Goal: Communication & Community: Answer question/provide support

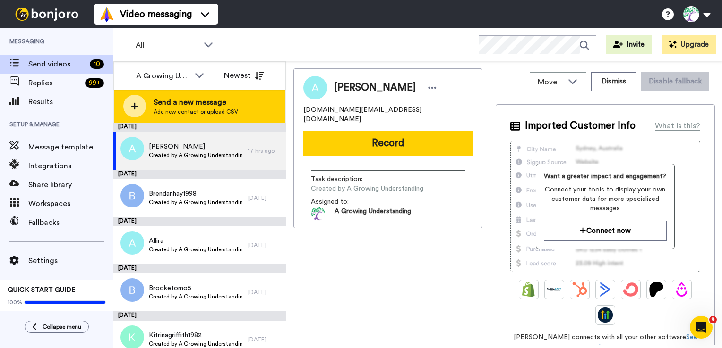
click at [185, 110] on span "Add new contact or upload CSV" at bounding box center [195, 112] width 85 height 8
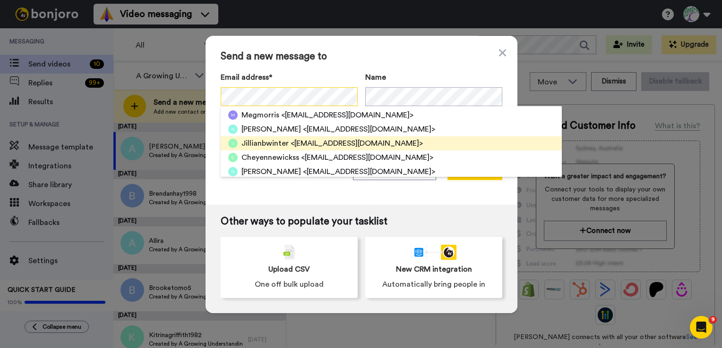
scroll to position [94, 0]
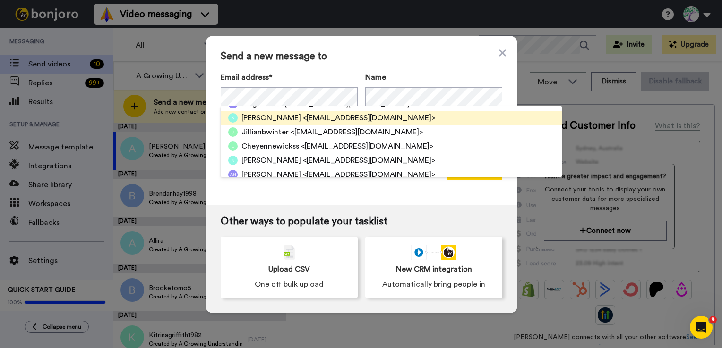
click at [303, 121] on span "<natasha.moran13@outlook.com>" at bounding box center [369, 117] width 132 height 11
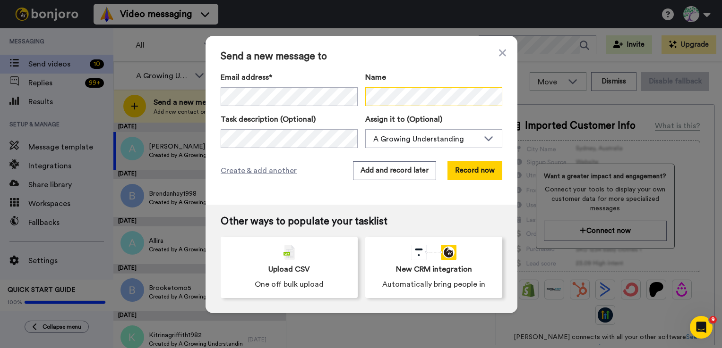
click at [352, 100] on div "Email address* Natasha <natasha.moran13@outlook.com> Name" at bounding box center [361, 89] width 281 height 34
click at [469, 170] on button "Record now" at bounding box center [474, 170] width 55 height 19
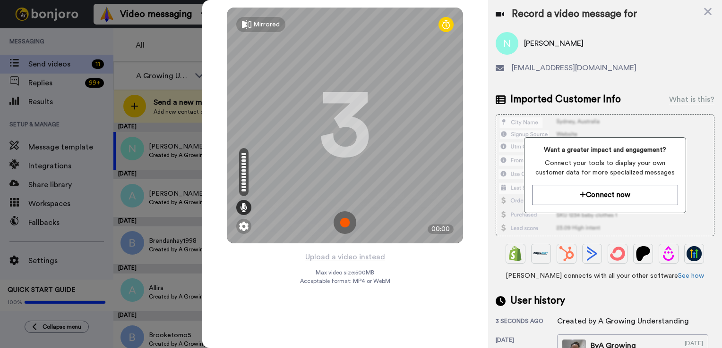
click at [346, 224] on img at bounding box center [344, 223] width 23 height 23
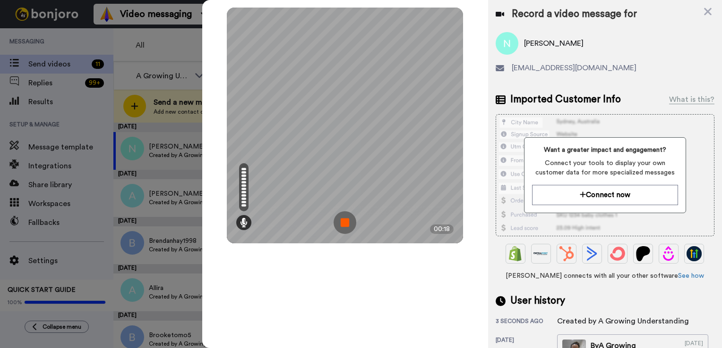
click at [343, 225] on img at bounding box center [344, 223] width 23 height 23
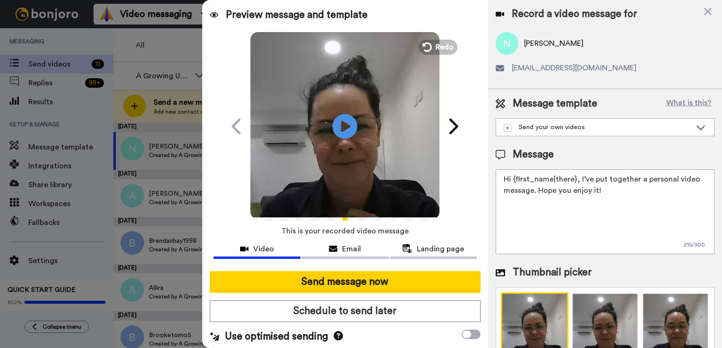
click at [341, 131] on icon at bounding box center [344, 126] width 25 height 25
click at [435, 46] on span "Redo" at bounding box center [445, 47] width 20 height 12
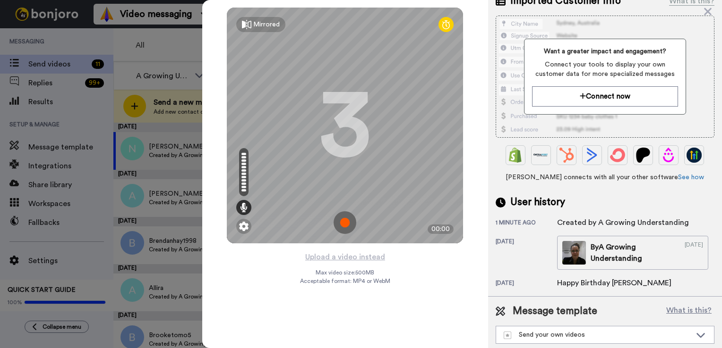
scroll to position [110, 0]
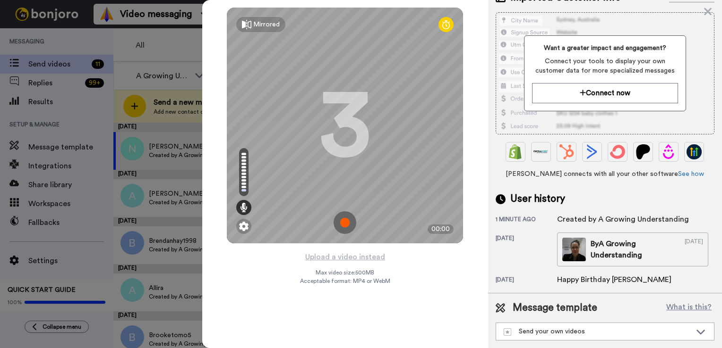
click at [512, 216] on div "1 minute ago" at bounding box center [525, 220] width 61 height 9
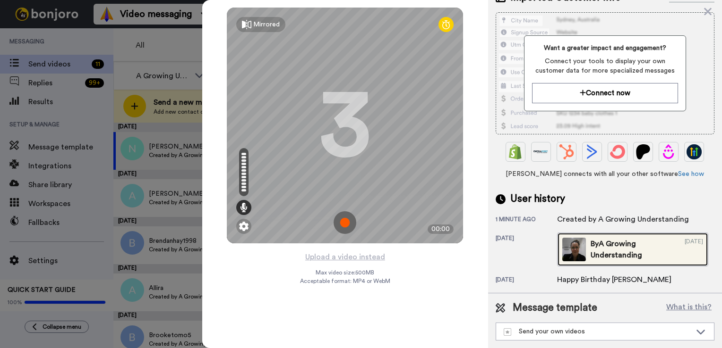
click at [590, 256] on div "By A Growing Understanding" at bounding box center [632, 249] width 85 height 23
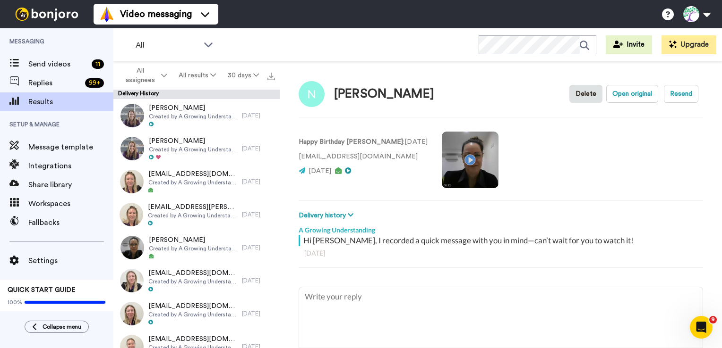
click at [451, 160] on video at bounding box center [469, 160] width 57 height 57
click at [48, 64] on span "Send videos" at bounding box center [57, 64] width 59 height 11
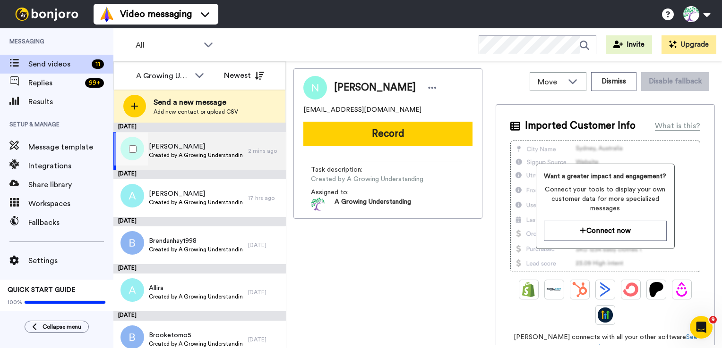
click at [168, 155] on span "Created by A Growing Understanding" at bounding box center [196, 156] width 94 height 8
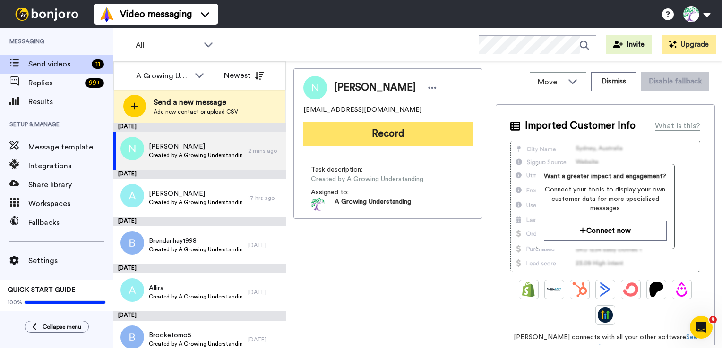
click at [400, 138] on button "Record" at bounding box center [387, 134] width 169 height 25
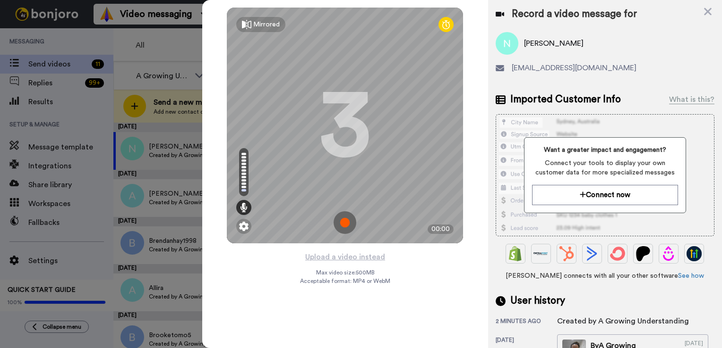
click at [344, 223] on img at bounding box center [344, 223] width 23 height 23
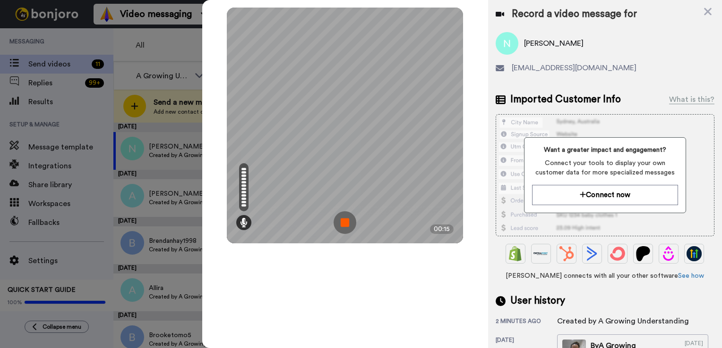
click at [345, 226] on img at bounding box center [344, 223] width 23 height 23
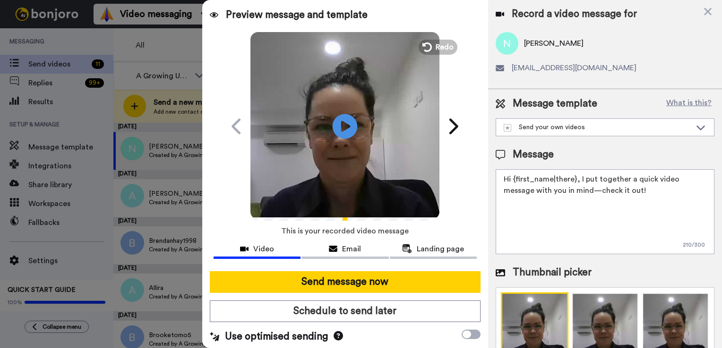
click at [340, 123] on icon "Play/Pause" at bounding box center [344, 126] width 25 height 45
drag, startPoint x: 512, startPoint y: 178, endPoint x: 574, endPoint y: 178, distance: 61.4
click at [574, 178] on textarea "Hi {first_name|there}, I put together a quick video message with you in mind—ch…" at bounding box center [604, 212] width 219 height 85
drag, startPoint x: 539, startPoint y: 181, endPoint x: 575, endPoint y: 189, distance: 36.3
click at [575, 189] on textarea "Hi Harper, I put together a quick video message with you in mind—check it out!" at bounding box center [604, 212] width 219 height 85
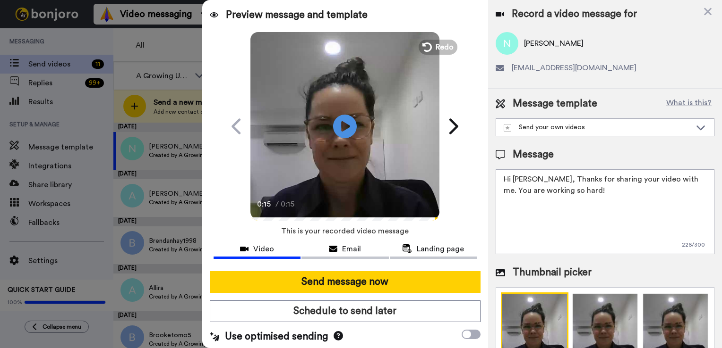
click at [675, 177] on textarea "Hi Harper, Thanks for sharing your video with me. You are working so hard!" at bounding box center [604, 212] width 219 height 85
click at [610, 193] on textarea "Hi Harper, Thanks for sharing your video with me. Well done, you are working so…" at bounding box center [604, 212] width 219 height 85
click at [520, 190] on textarea "Hi Harper, Thanks for sharing your video with me. Well done, you are working so…" at bounding box center [604, 212] width 219 height 85
click at [667, 190] on textarea "Hi Harper, Thanks for sharing your video with me. Well done with you sounds, yo…" at bounding box center [604, 212] width 219 height 85
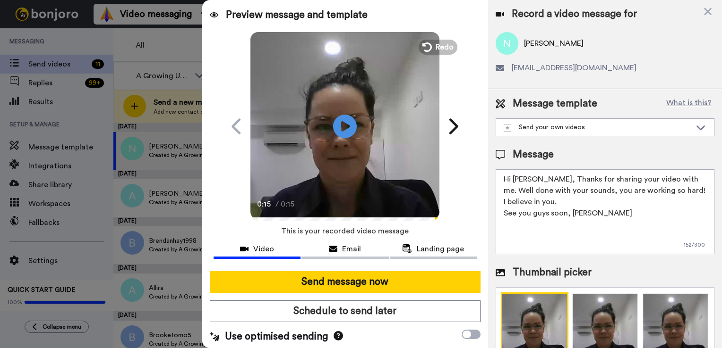
click at [668, 191] on textarea "Hi Harper, Thanks for sharing your video with me. Well done with your sounds, y…" at bounding box center [604, 212] width 219 height 85
click at [552, 202] on textarea "Hi Harper, Thanks for sharing your video with me. Well done with your sounds, y…" at bounding box center [604, 212] width 219 height 85
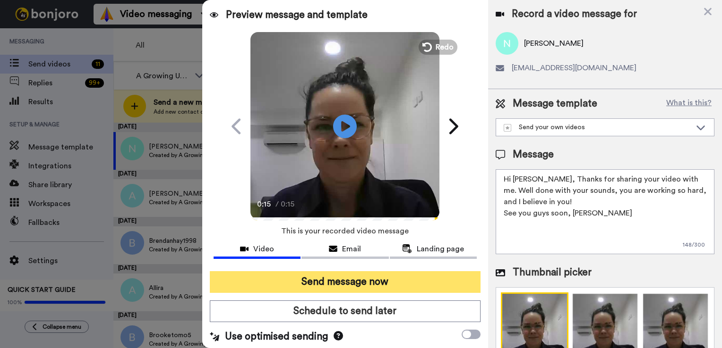
type textarea "Hi Harper, Thanks for sharing your video with me. Well done with your sounds, y…"
click at [356, 283] on button "Send message now" at bounding box center [345, 283] width 271 height 22
